Goal: Task Accomplishment & Management: Manage account settings

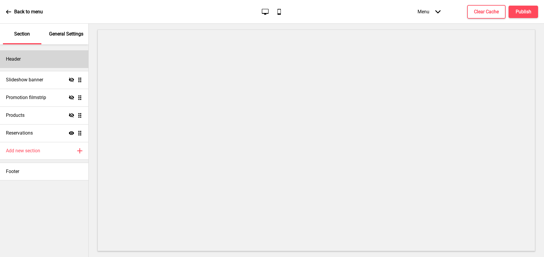
click at [48, 60] on div "Header" at bounding box center [44, 59] width 88 height 18
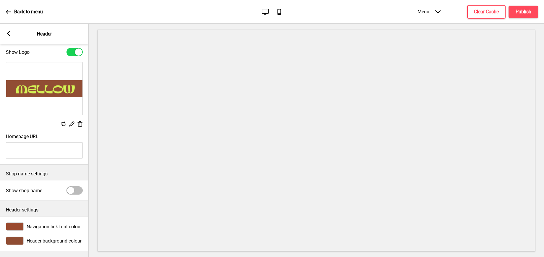
scroll to position [22, 0]
click at [10, 34] on rect at bounding box center [8, 33] width 5 height 5
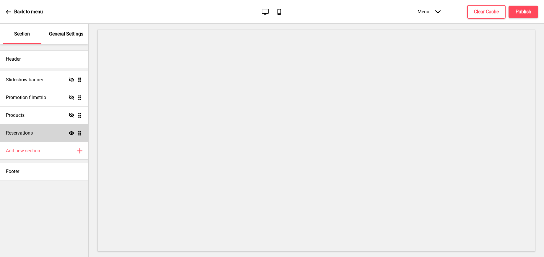
click at [28, 134] on h4 "Reservations" at bounding box center [19, 133] width 27 height 7
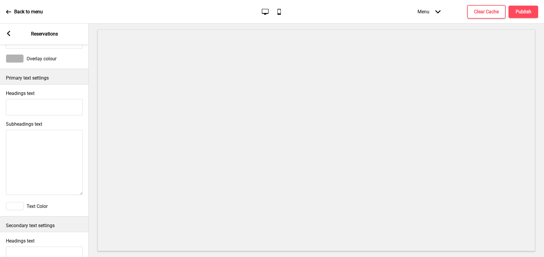
scroll to position [0, 0]
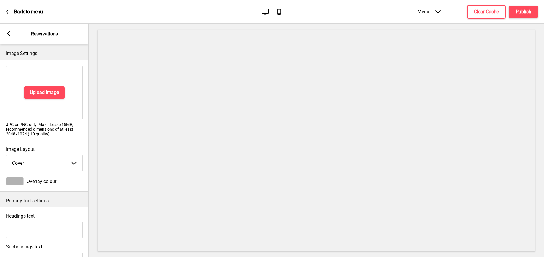
click at [8, 33] on icon at bounding box center [8, 33] width 3 height 5
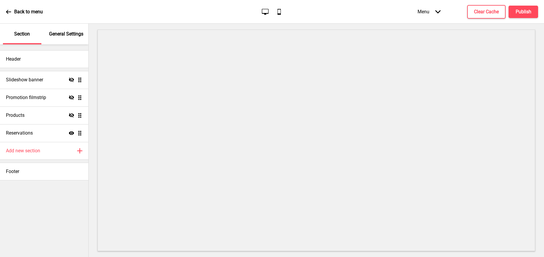
click at [57, 34] on p "General Settings" at bounding box center [66, 34] width 34 height 7
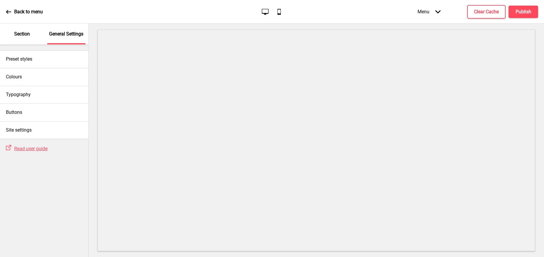
click at [16, 33] on p "Section" at bounding box center [22, 34] width 16 height 7
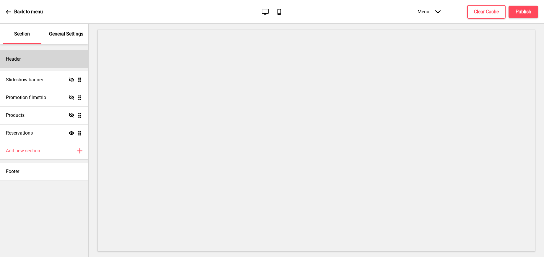
click at [20, 57] on h4 "Header" at bounding box center [13, 59] width 15 height 7
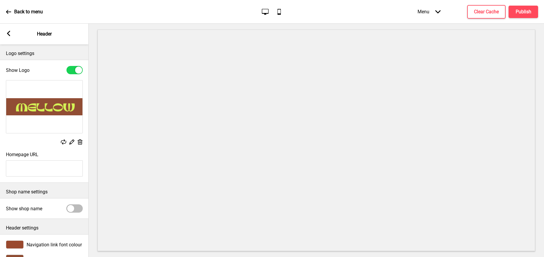
click at [7, 35] on rect at bounding box center [8, 33] width 5 height 5
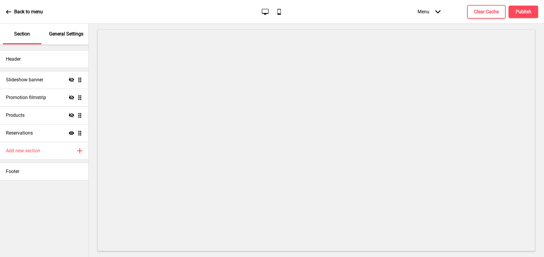
click at [9, 12] on icon at bounding box center [8, 11] width 5 height 5
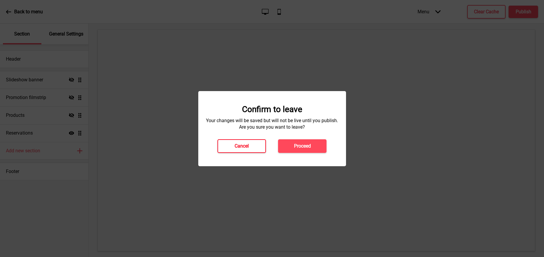
click at [249, 147] on button "Cancel" at bounding box center [242, 146] width 48 height 14
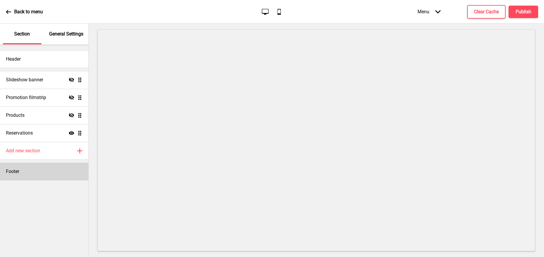
click at [24, 175] on div "Footer" at bounding box center [44, 172] width 88 height 18
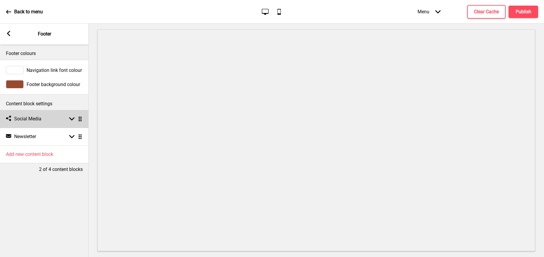
click at [55, 120] on div "Social media Social Media Arrow down Drag" at bounding box center [44, 119] width 89 height 18
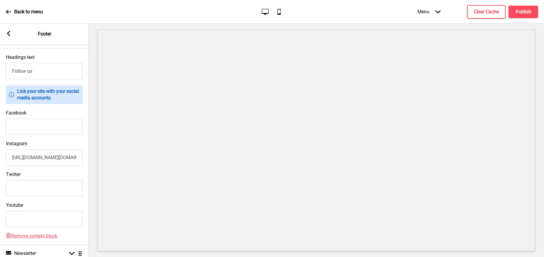
scroll to position [122, 0]
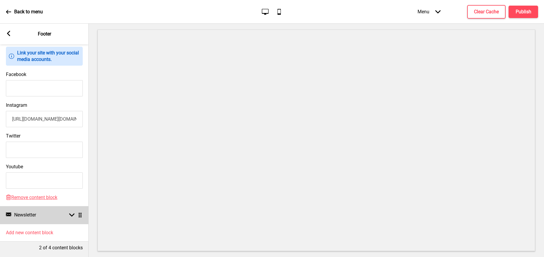
click at [61, 206] on div "Newsletter Newsletter Arrow down Drag" at bounding box center [44, 215] width 89 height 18
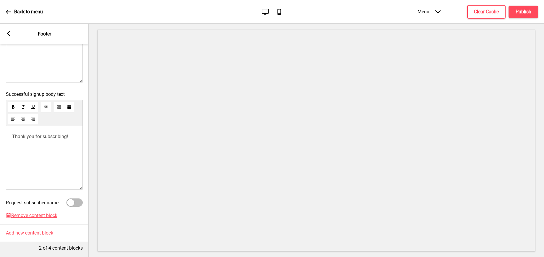
scroll to position [202, 0]
click at [6, 35] on div "Arrow left Footer" at bounding box center [44, 34] width 89 height 21
click at [7, 35] on rect at bounding box center [8, 33] width 5 height 5
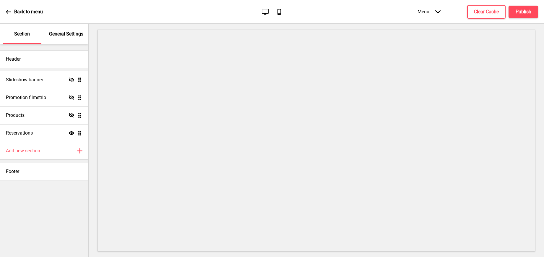
click at [10, 10] on icon at bounding box center [8, 11] width 5 height 5
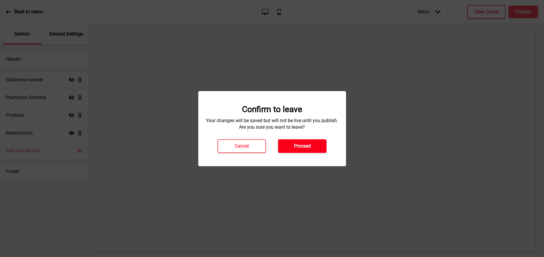
click at [290, 146] on button "Proceed" at bounding box center [302, 146] width 48 height 14
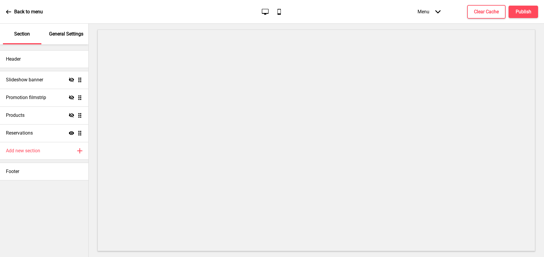
click at [11, 11] on icon at bounding box center [8, 12] width 5 height 4
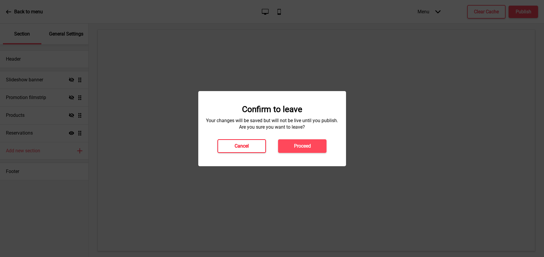
click at [232, 145] on button "Cancel" at bounding box center [242, 146] width 48 height 14
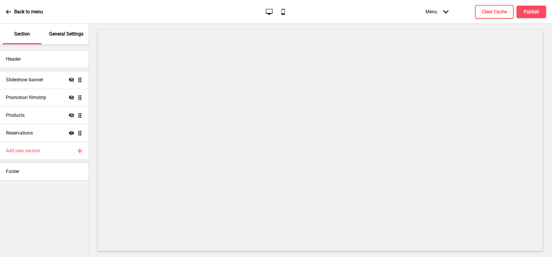
click at [51, 35] on p "General Settings" at bounding box center [66, 34] width 34 height 7
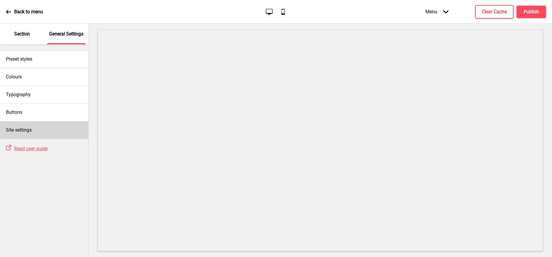
click at [29, 128] on h4 "Site settings" at bounding box center [19, 130] width 26 height 7
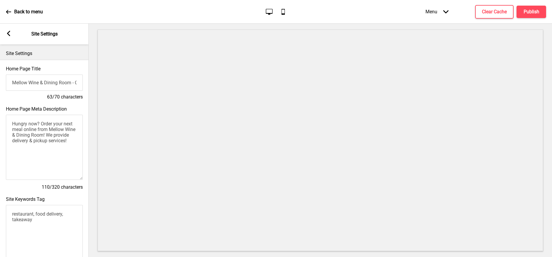
drag, startPoint x: 53, startPoint y: 85, endPoint x: 4, endPoint y: 80, distance: 49.1
click at [4, 80] on div "Home Page Title Mellow Wine & Dining Room - Order online for delivery & pickup!…" at bounding box center [44, 83] width 89 height 40
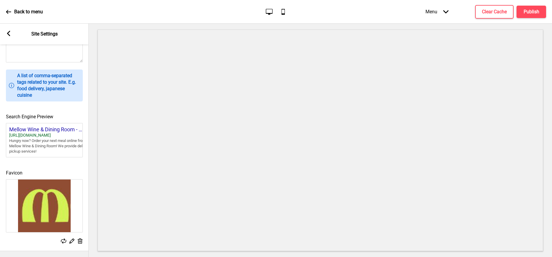
click at [8, 34] on icon at bounding box center [8, 33] width 3 height 5
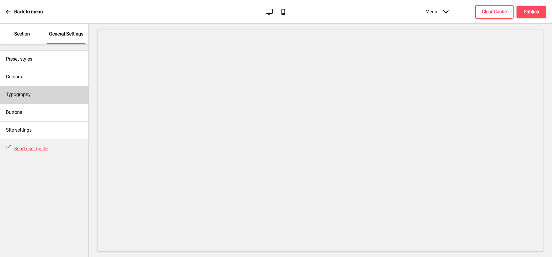
click at [50, 92] on div "Typography" at bounding box center [44, 95] width 88 height 18
select select "Lora"
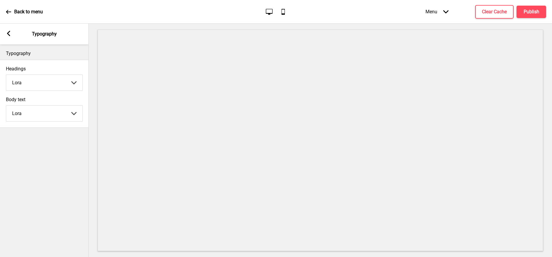
click at [4, 33] on div "Arrow left Typography" at bounding box center [44, 34] width 89 height 21
click at [6, 34] on rect at bounding box center [8, 33] width 5 height 5
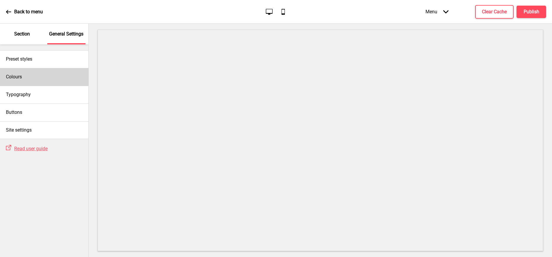
click at [28, 72] on div "Colours" at bounding box center [44, 77] width 88 height 18
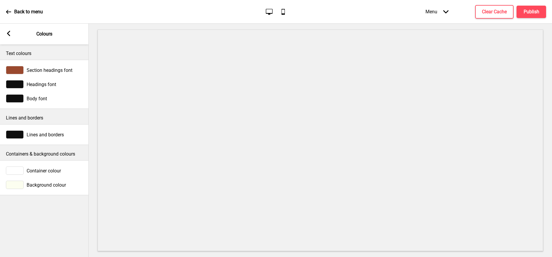
click at [7, 35] on rect at bounding box center [8, 33] width 5 height 5
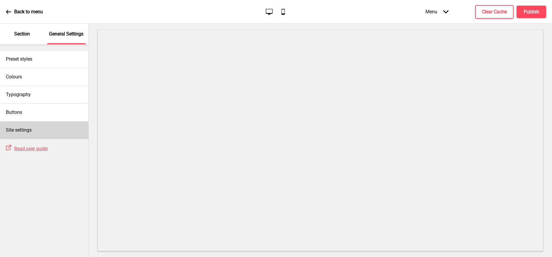
click at [44, 131] on div "Site settings" at bounding box center [44, 130] width 88 height 18
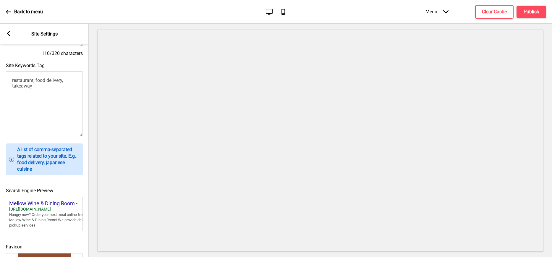
scroll to position [105, 0]
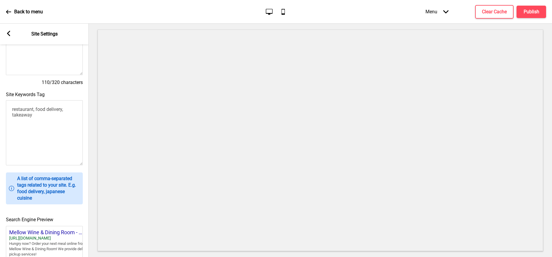
click at [56, 135] on textarea "restaurant, food delivery, takeaway" at bounding box center [44, 132] width 77 height 65
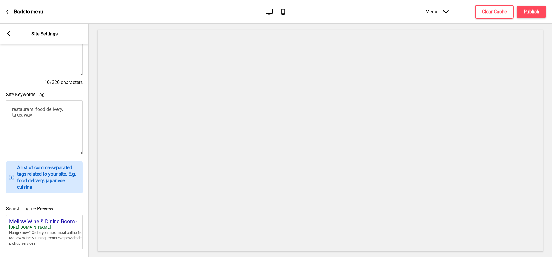
drag, startPoint x: 80, startPoint y: 163, endPoint x: 68, endPoint y: 152, distance: 16.5
click at [68, 152] on textarea "restaurant, food delivery, takeaway" at bounding box center [44, 127] width 77 height 54
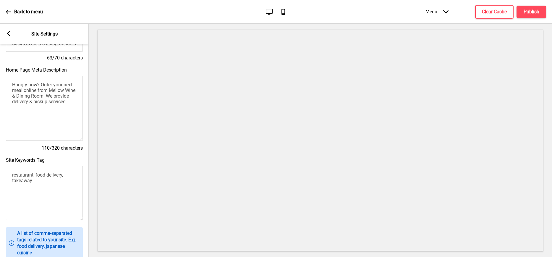
scroll to position [0, 0]
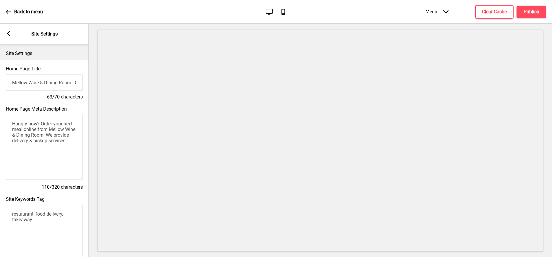
click at [8, 34] on icon at bounding box center [8, 33] width 3 height 5
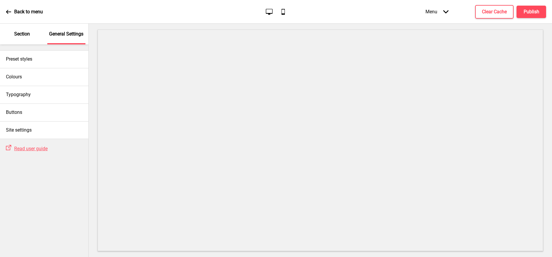
click at [26, 35] on p "Section" at bounding box center [22, 34] width 16 height 7
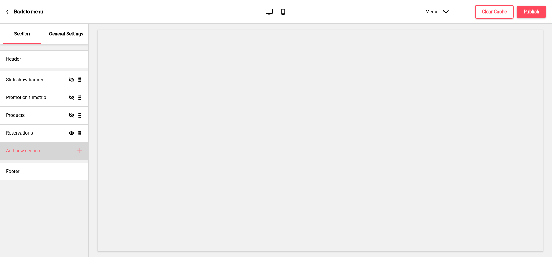
click at [27, 150] on h4 "Add new section" at bounding box center [23, 150] width 34 height 7
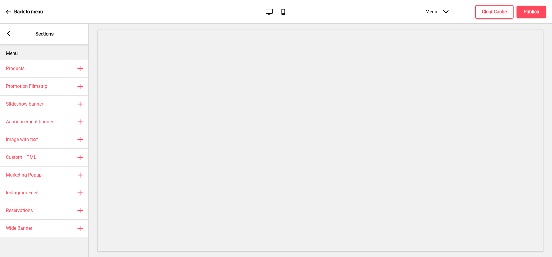
click at [9, 31] on rect at bounding box center [8, 33] width 5 height 5
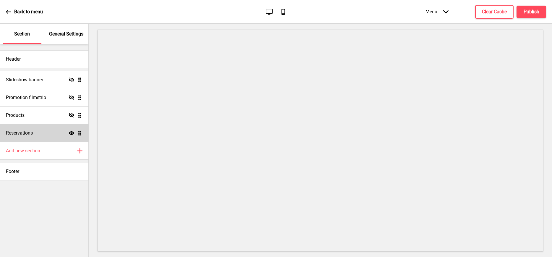
click at [30, 133] on h4 "Reservations" at bounding box center [19, 133] width 27 height 7
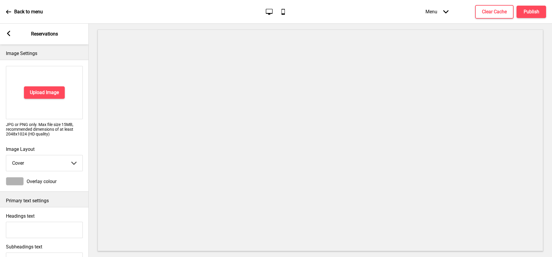
click at [9, 35] on icon at bounding box center [8, 33] width 3 height 5
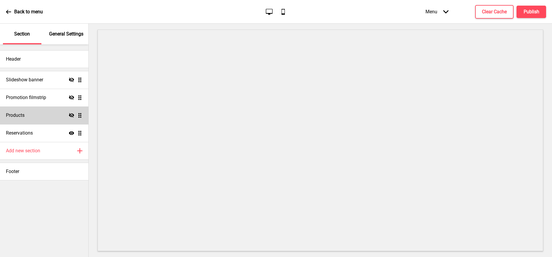
click at [40, 119] on div "Products Hide Drag" at bounding box center [44, 115] width 88 height 18
select select "side"
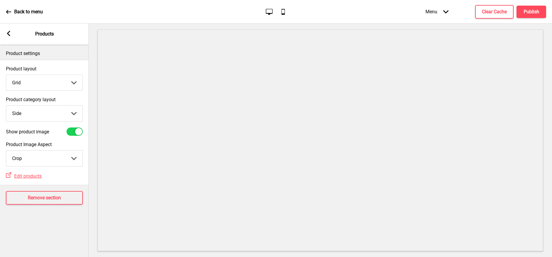
click at [52, 159] on select "Crop Natural" at bounding box center [44, 158] width 76 height 16
click at [7, 35] on rect at bounding box center [8, 33] width 5 height 5
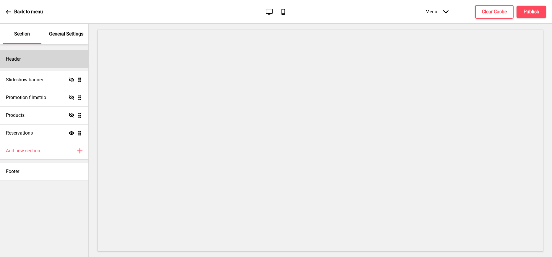
click at [21, 64] on div "Header" at bounding box center [44, 59] width 88 height 18
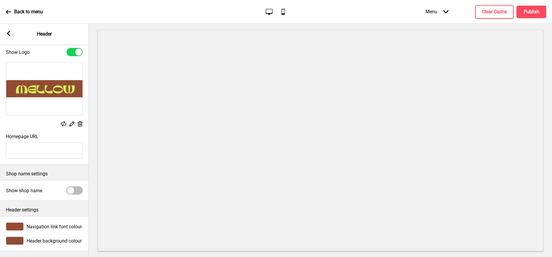
scroll to position [22, 0]
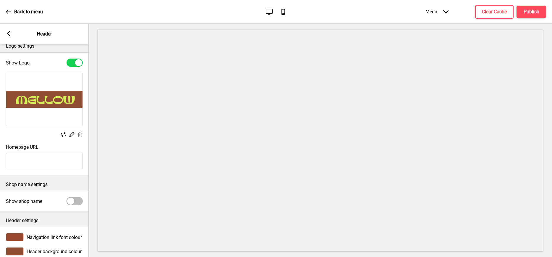
click at [44, 106] on img at bounding box center [44, 99] width 76 height 53
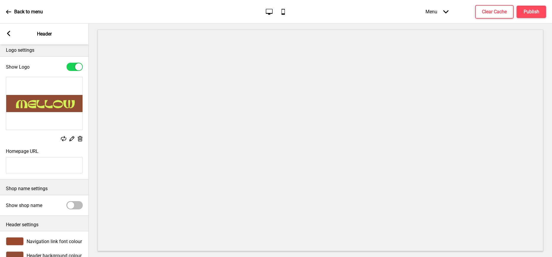
scroll to position [0, 0]
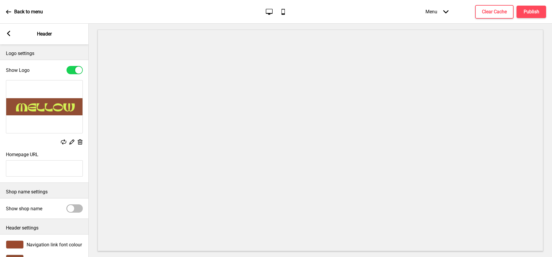
click at [43, 127] on img at bounding box center [44, 106] width 76 height 53
click at [42, 127] on img at bounding box center [44, 106] width 76 height 53
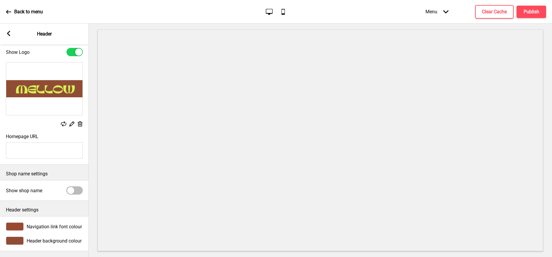
scroll to position [22, 0]
drag, startPoint x: 33, startPoint y: 153, endPoint x: 97, endPoint y: 150, distance: 64.5
click at [97, 150] on div "Section General Settings Header Slideshow banner Hide Drag Promotion filmstrip …" at bounding box center [276, 140] width 552 height 233
click at [27, 121] on div "Replace Edit Delete" at bounding box center [44, 124] width 77 height 7
click at [41, 207] on p "Header settings" at bounding box center [44, 210] width 77 height 7
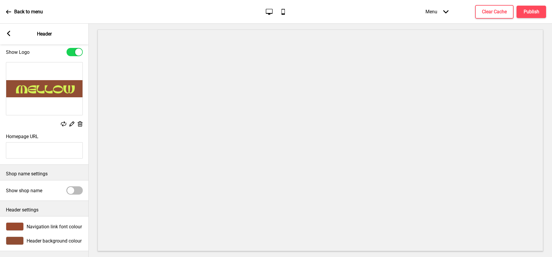
click at [25, 210] on div "Header settings" at bounding box center [44, 208] width 89 height 15
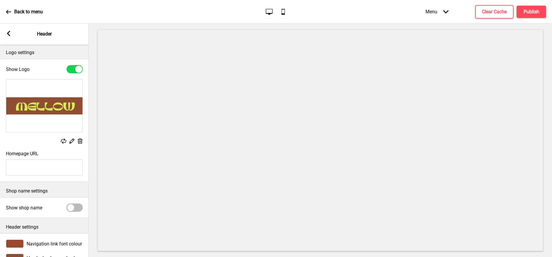
scroll to position [0, 0]
click at [70, 142] on rect at bounding box center [72, 142] width 6 height 6
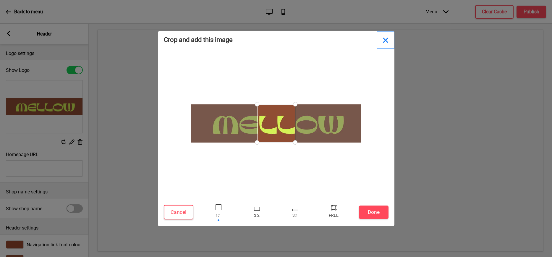
click at [386, 42] on button "Close" at bounding box center [386, 40] width 18 height 18
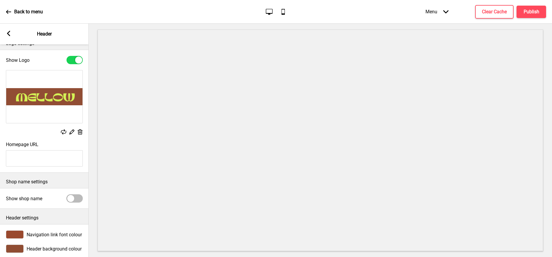
scroll to position [22, 0]
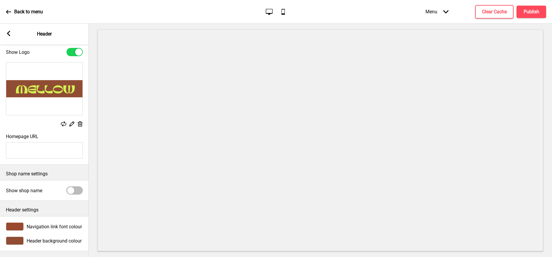
click at [9, 33] on rect at bounding box center [8, 33] width 5 height 5
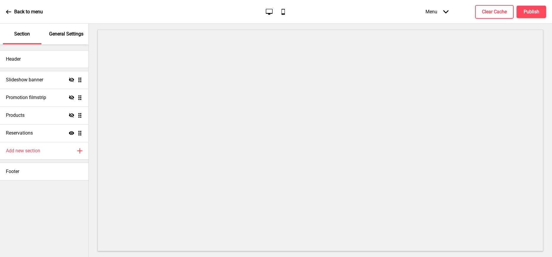
click at [438, 12] on div "Menu Arrow down" at bounding box center [436, 11] width 35 height 17
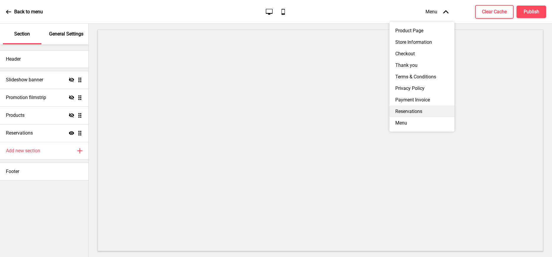
click at [415, 108] on div "Reservations" at bounding box center [421, 112] width 65 height 12
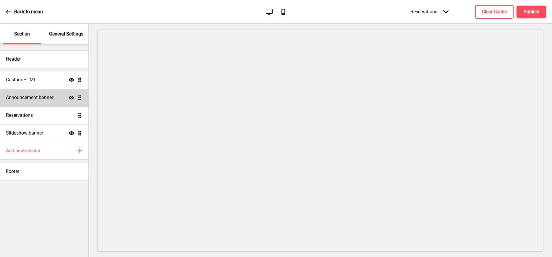
click at [48, 100] on h4 "Announcement banner" at bounding box center [29, 97] width 47 height 7
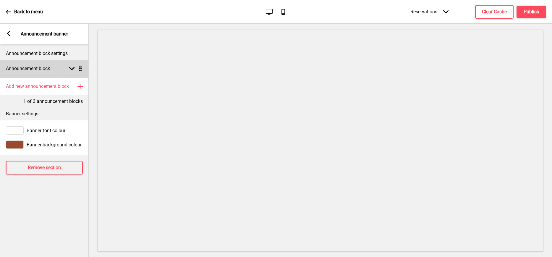
click at [64, 72] on div "Announcement block Arrow down Drag" at bounding box center [44, 69] width 89 height 18
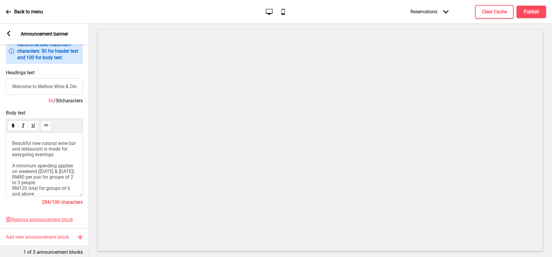
scroll to position [57, 0]
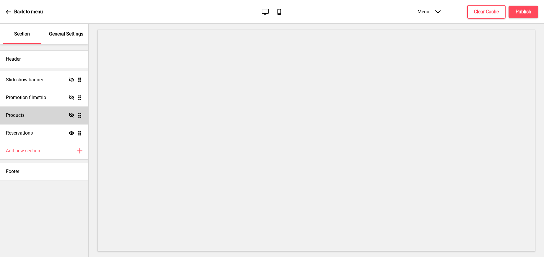
click at [49, 118] on div "Products Hide Drag" at bounding box center [44, 115] width 88 height 18
select select "side"
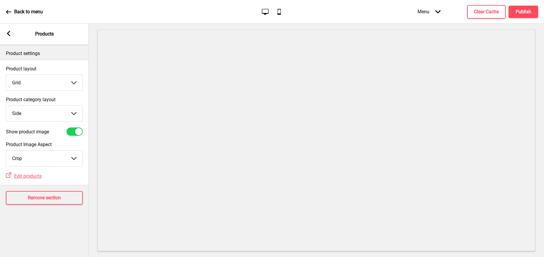
click at [7, 35] on rect at bounding box center [8, 33] width 5 height 5
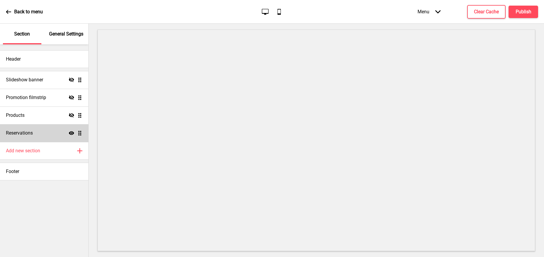
click at [34, 130] on div "Reservations Show Drag" at bounding box center [44, 133] width 88 height 18
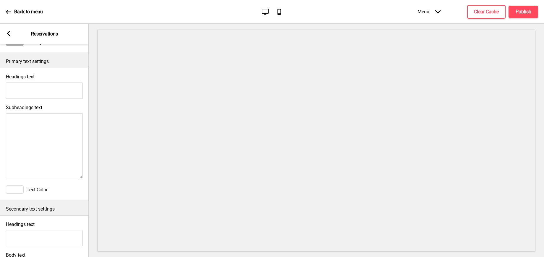
scroll to position [80, 0]
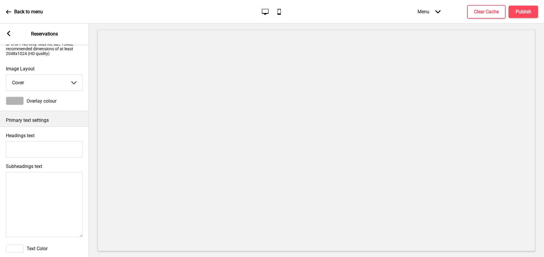
click at [46, 184] on textarea "Subheadings text" at bounding box center [44, 204] width 77 height 65
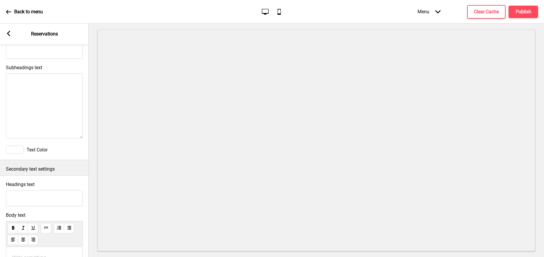
scroll to position [277, 0]
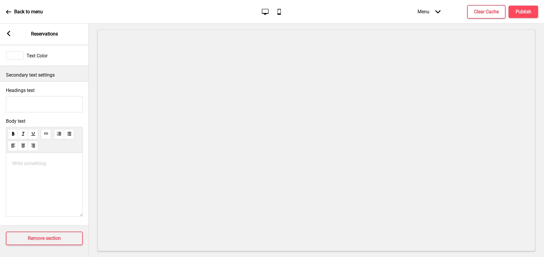
click at [50, 170] on div "Write something ﻿" at bounding box center [44, 185] width 77 height 64
click at [43, 161] on p "Write something ﻿" at bounding box center [44, 164] width 64 height 6
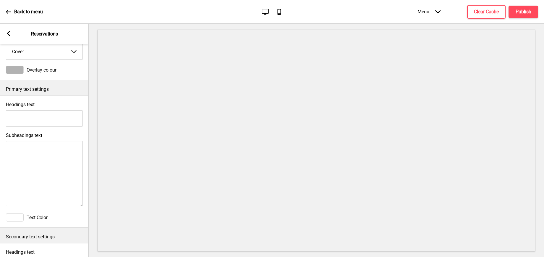
scroll to position [0, 0]
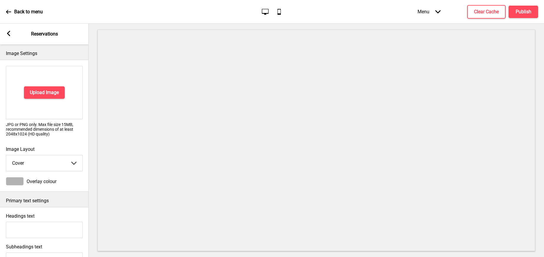
click at [8, 36] on div "Arrow left" at bounding box center [8, 34] width 5 height 7
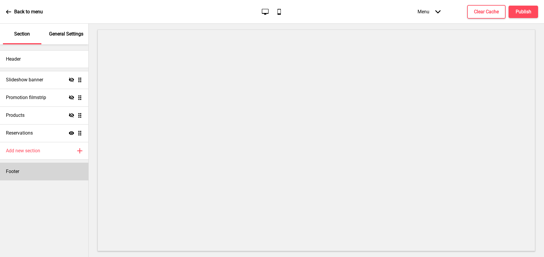
click at [27, 169] on div "Footer" at bounding box center [44, 172] width 88 height 18
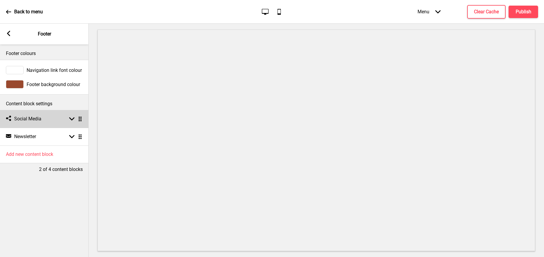
click at [54, 118] on div "Social media Social Media Arrow down Drag" at bounding box center [44, 119] width 89 height 18
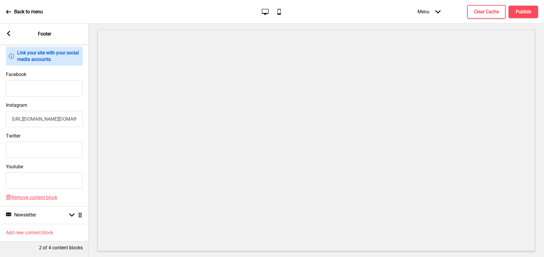
scroll to position [122, 0]
click at [61, 206] on div "Newsletter Newsletter Arrow down Drag" at bounding box center [44, 215] width 89 height 18
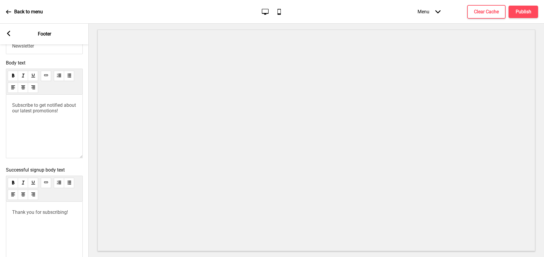
click at [10, 37] on div "Arrow left" at bounding box center [8, 34] width 5 height 7
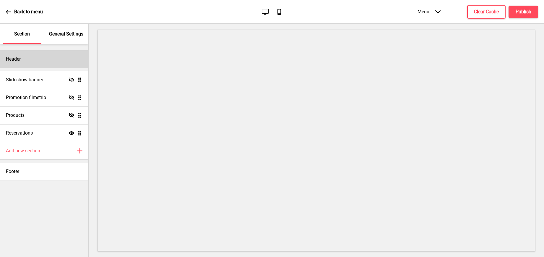
click at [22, 58] on div "Header" at bounding box center [44, 59] width 88 height 18
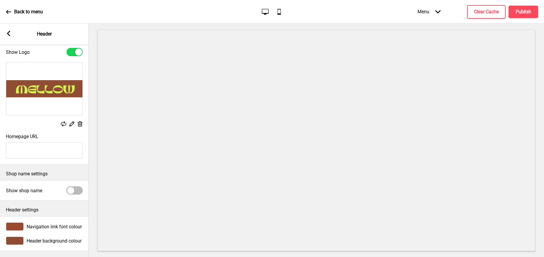
scroll to position [22, 0]
click at [11, 35] on div "Arrow left Header" at bounding box center [44, 34] width 89 height 21
click at [9, 33] on rect at bounding box center [8, 33] width 5 height 5
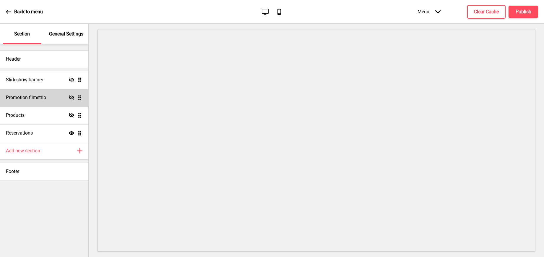
click at [40, 100] on h4 "Promotion filmstrip" at bounding box center [26, 97] width 40 height 7
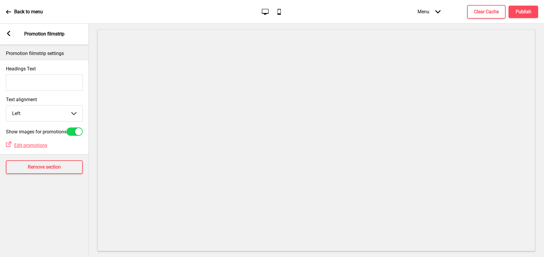
click at [8, 32] on g at bounding box center [8, 33] width 5 height 5
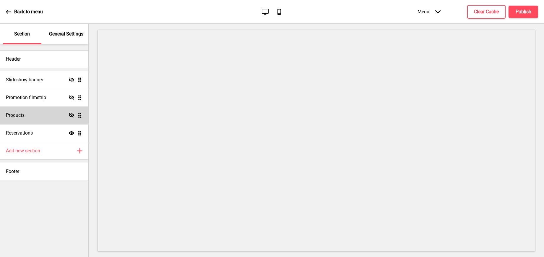
click at [25, 116] on div "Products Hide Drag" at bounding box center [44, 115] width 88 height 18
select select "side"
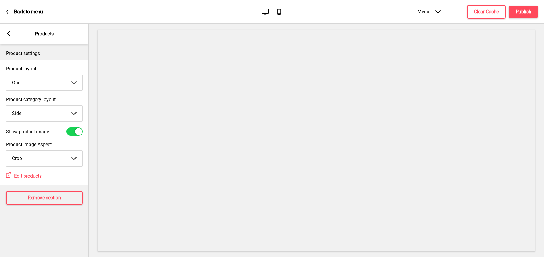
click at [8, 36] on div "Arrow left" at bounding box center [8, 34] width 5 height 7
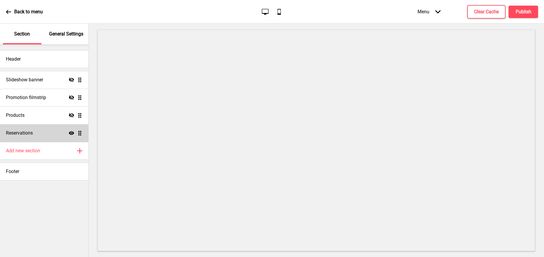
click at [36, 131] on div "Reservations Show Drag" at bounding box center [44, 133] width 88 height 18
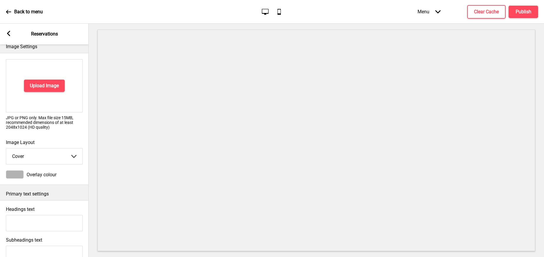
scroll to position [9, 0]
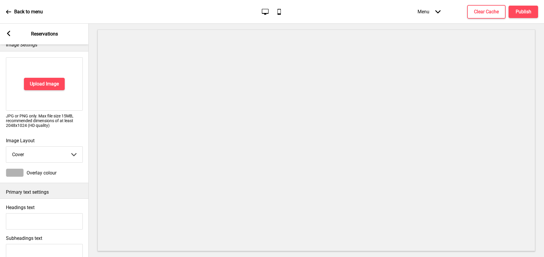
click at [58, 156] on select "Cover Background" at bounding box center [44, 155] width 76 height 16
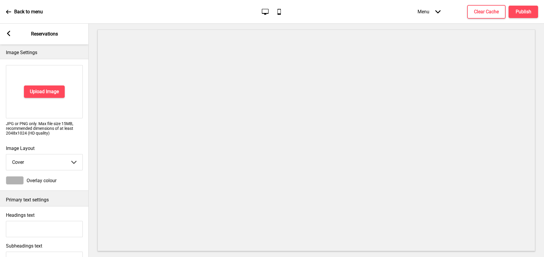
scroll to position [0, 0]
click at [10, 37] on div "Arrow left" at bounding box center [8, 34] width 5 height 7
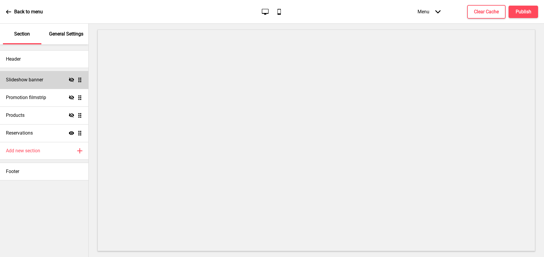
click at [24, 81] on h4 "Slideshow banner" at bounding box center [24, 80] width 37 height 7
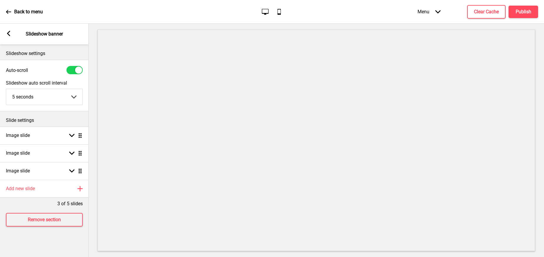
click at [40, 99] on select "5 seconds 6 seconds 7 seconds 8 seconds 9 seconds 10 seconds" at bounding box center [44, 97] width 76 height 16
click at [38, 126] on div "Slide settings" at bounding box center [44, 118] width 89 height 15
click at [40, 128] on div "Image slide Arrow down Drag" at bounding box center [44, 136] width 89 height 18
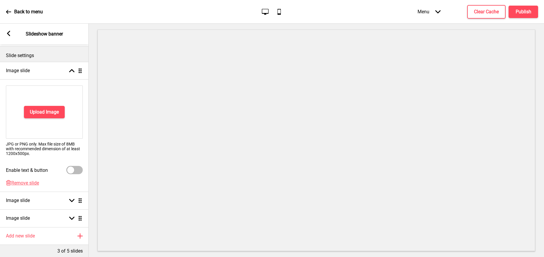
scroll to position [98, 0]
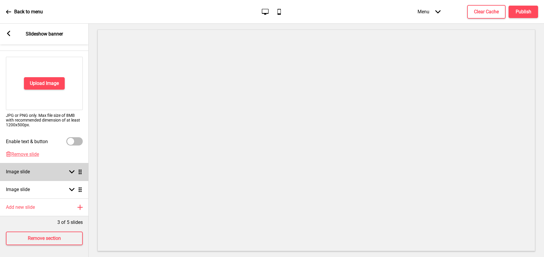
click at [37, 163] on div "Image slide Arrow down Drag" at bounding box center [44, 172] width 89 height 18
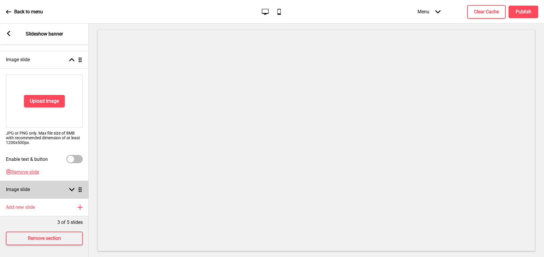
click at [48, 185] on div "Image slide Arrow down Drag" at bounding box center [44, 190] width 89 height 18
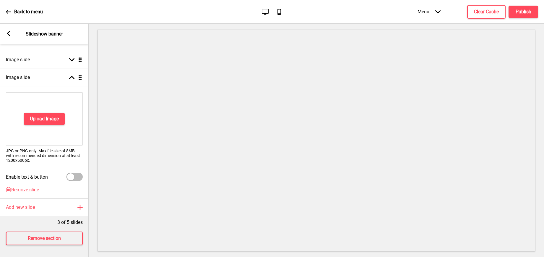
click at [8, 34] on icon at bounding box center [8, 33] width 3 height 5
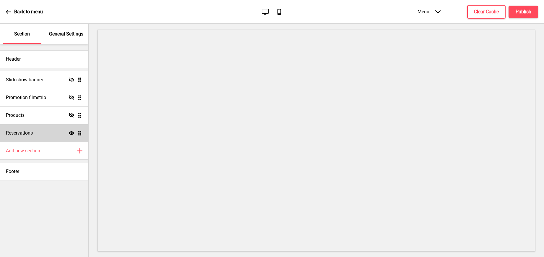
click at [21, 131] on h4 "Reservations" at bounding box center [19, 133] width 27 height 7
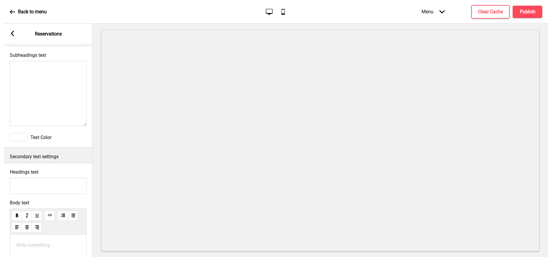
scroll to position [141, 0]
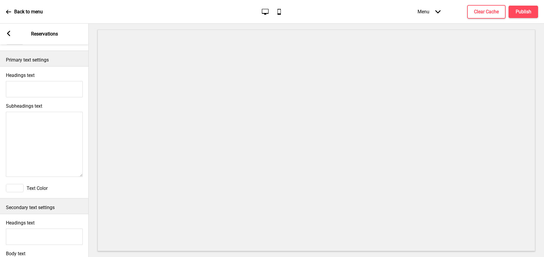
click at [9, 33] on rect at bounding box center [8, 33] width 5 height 5
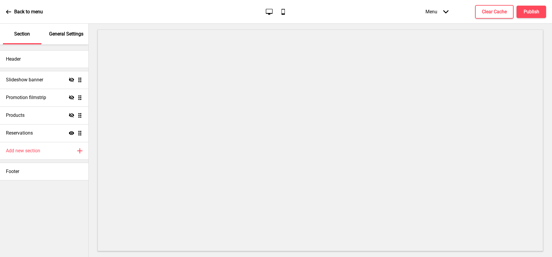
click at [448, 14] on div "Menu Arrow down" at bounding box center [436, 11] width 35 height 17
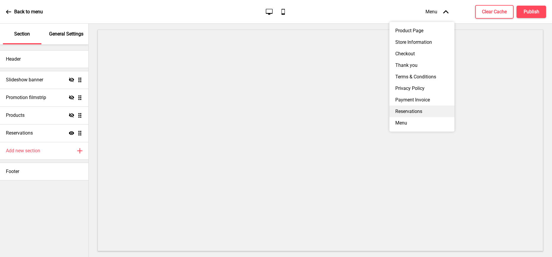
click at [406, 107] on div "Reservations" at bounding box center [421, 112] width 65 height 12
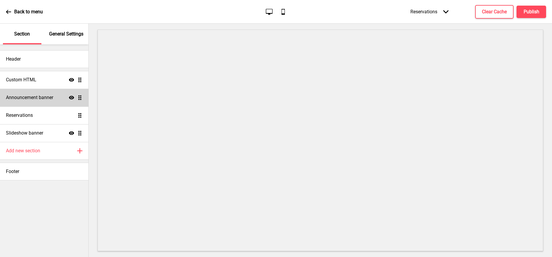
click at [51, 93] on div "Announcement banner Show Drag" at bounding box center [44, 98] width 88 height 18
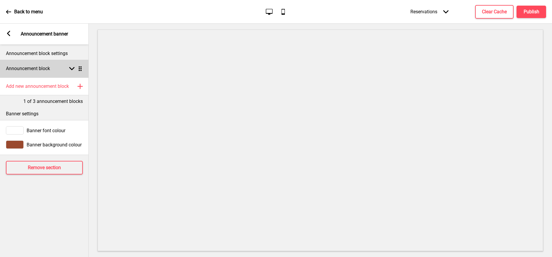
click at [48, 69] on h4 "Announcement block" at bounding box center [28, 68] width 44 height 7
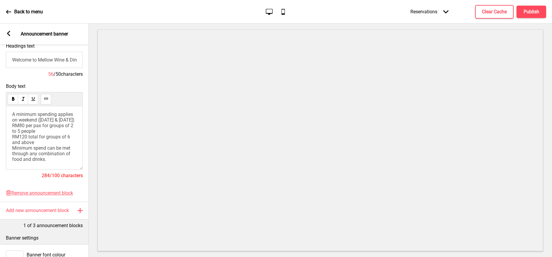
scroll to position [25, 0]
drag, startPoint x: 12, startPoint y: 112, endPoint x: 53, endPoint y: 161, distance: 64.6
click at [53, 161] on p "Beautiful new natural wine bar and restaurant is made for easygoing evenings. A…" at bounding box center [44, 125] width 64 height 73
copy span "A minimum spending applies on weekend (Friday & Saturday) RM80 per pax for grou…"
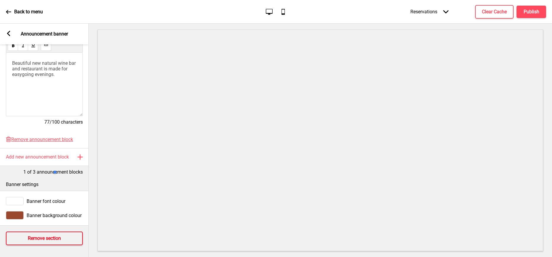
scroll to position [128, 0]
click at [528, 12] on h4 "Publish" at bounding box center [531, 12] width 16 height 7
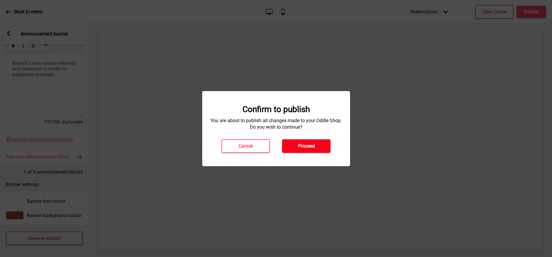
click at [313, 144] on h4 "Proceed" at bounding box center [306, 146] width 17 height 7
